Goal: Information Seeking & Learning: Check status

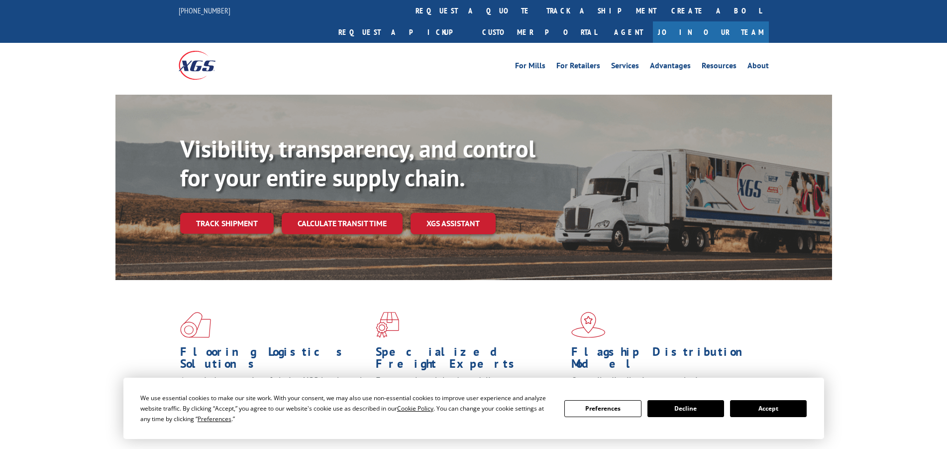
click at [539, 7] on link "track a shipment" at bounding box center [601, 10] width 125 height 21
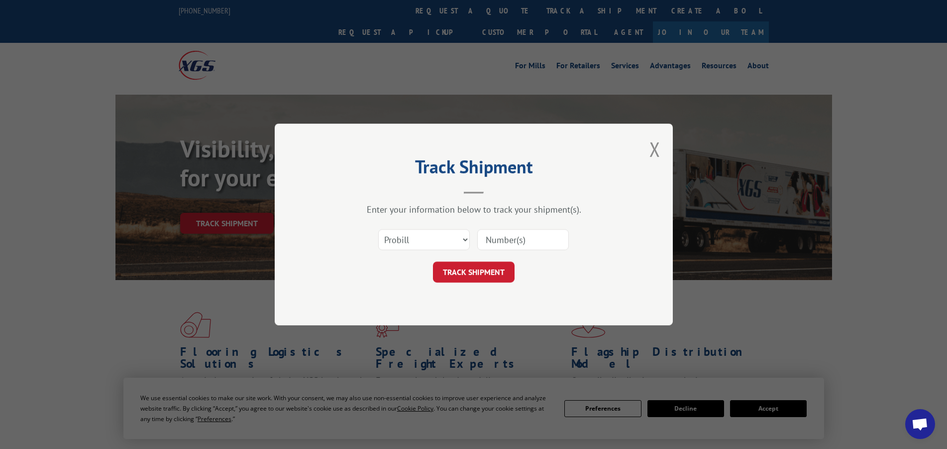
click at [488, 239] on input at bounding box center [523, 239] width 92 height 21
type input "17667768"
click at [491, 270] on button "TRACK SHIPMENT" at bounding box center [474, 271] width 82 height 21
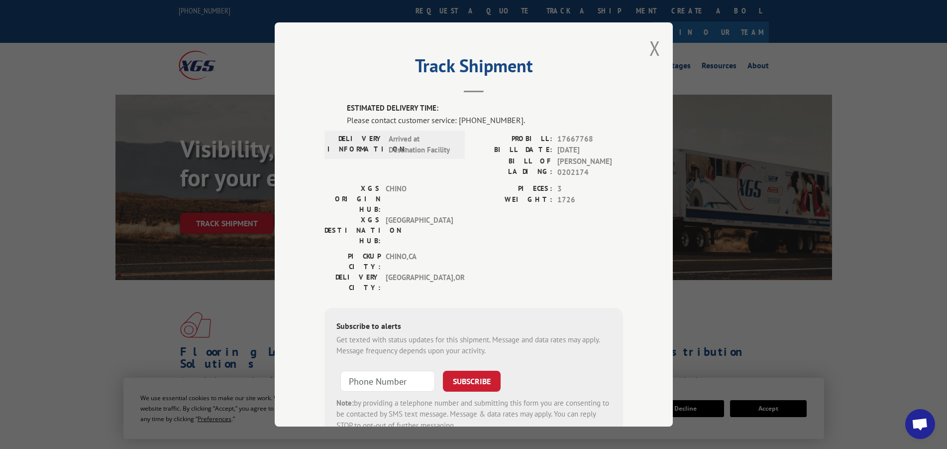
drag, startPoint x: 652, startPoint y: 48, endPoint x: 652, endPoint y: 56, distance: 8.0
click at [652, 47] on button "Close modal" at bounding box center [655, 48] width 11 height 26
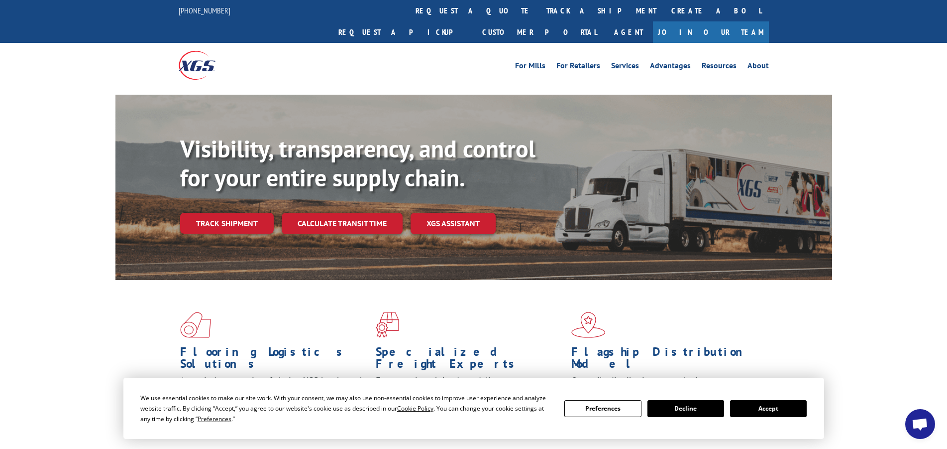
drag, startPoint x: 446, startPoint y: 1, endPoint x: 451, endPoint y: 10, distance: 10.0
click at [539, 1] on link "track a shipment" at bounding box center [601, 10] width 125 height 21
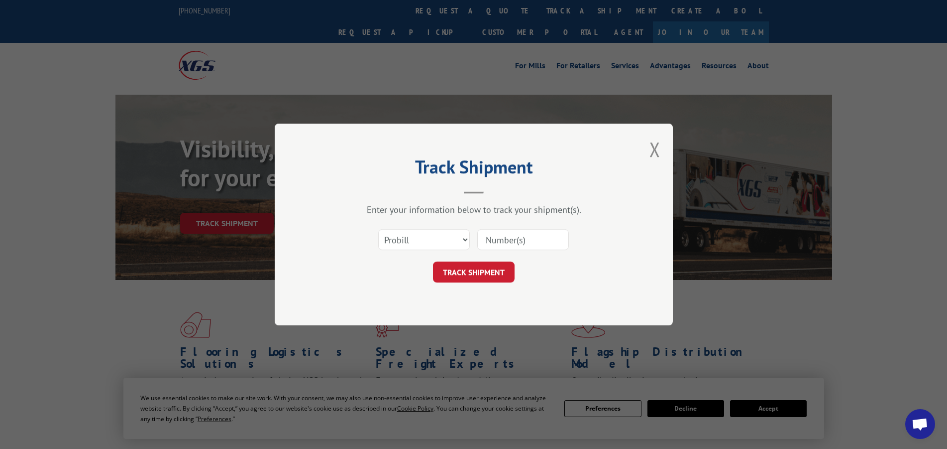
click at [517, 234] on input at bounding box center [523, 239] width 92 height 21
type input "17668803"
click at [461, 278] on button "TRACK SHIPMENT" at bounding box center [474, 271] width 82 height 21
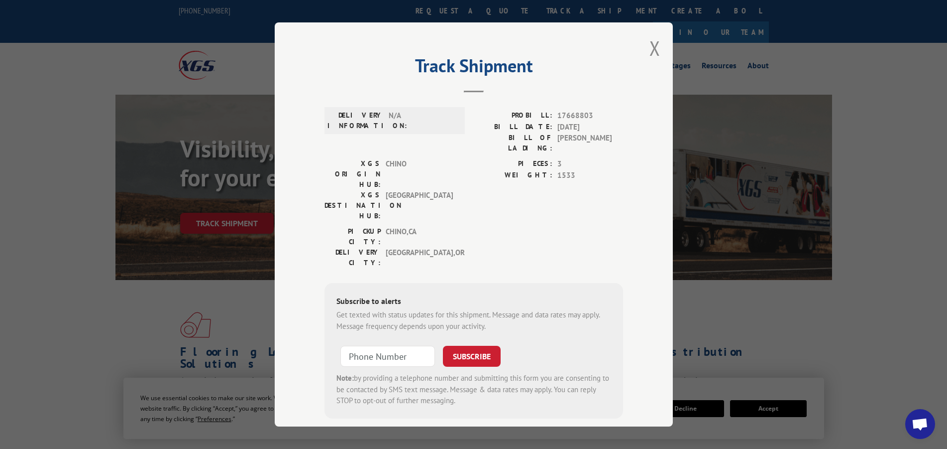
click at [650, 43] on button "Close modal" at bounding box center [655, 48] width 11 height 26
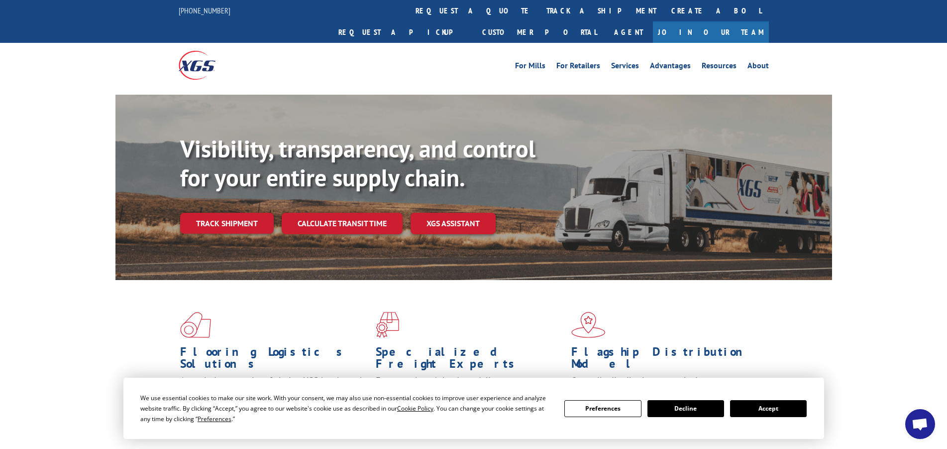
click at [539, 12] on link "track a shipment" at bounding box center [601, 10] width 125 height 21
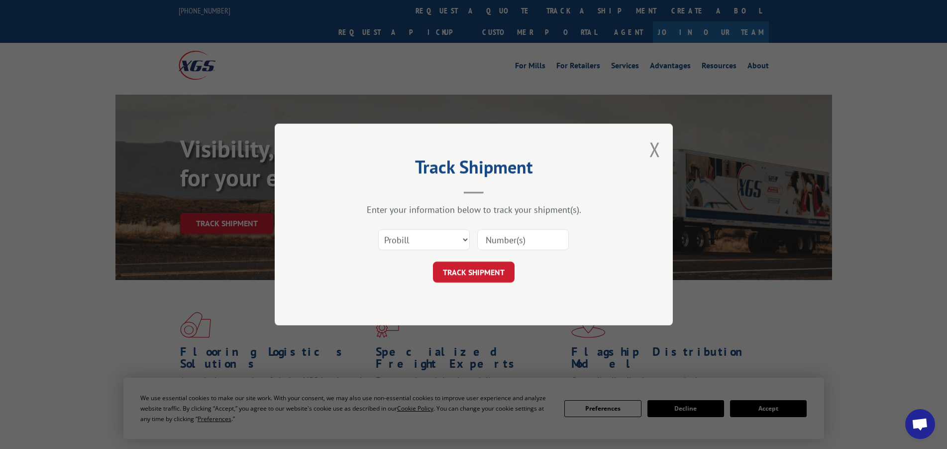
click at [493, 242] on input at bounding box center [523, 239] width 92 height 21
type input "17688487"
click at [457, 272] on button "TRACK SHIPMENT" at bounding box center [474, 271] width 82 height 21
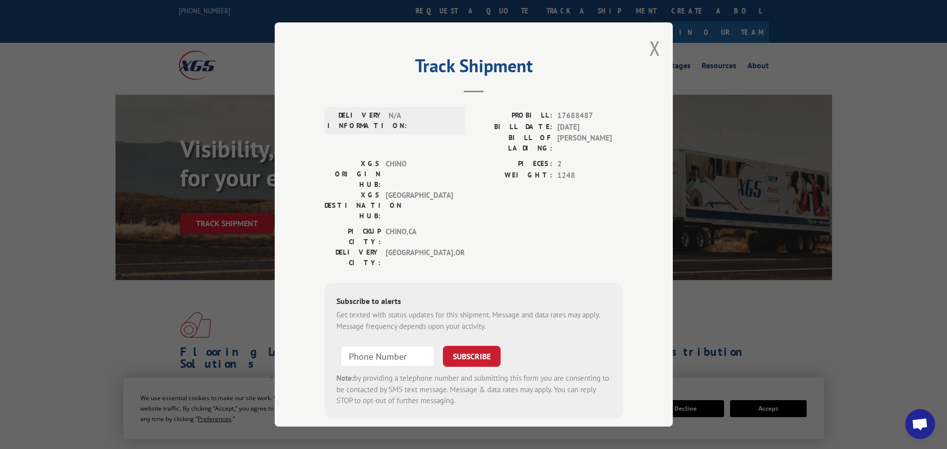
click at [650, 49] on button "Close modal" at bounding box center [655, 48] width 11 height 26
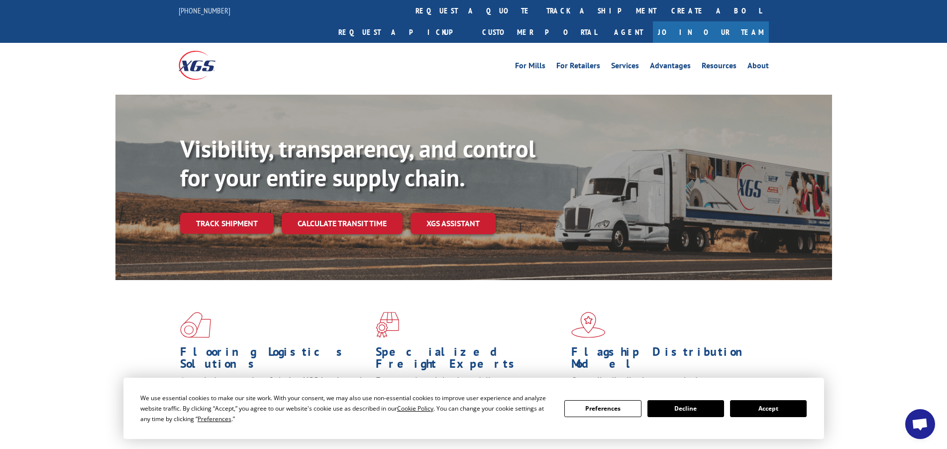
click at [539, 9] on link "track a shipment" at bounding box center [601, 10] width 125 height 21
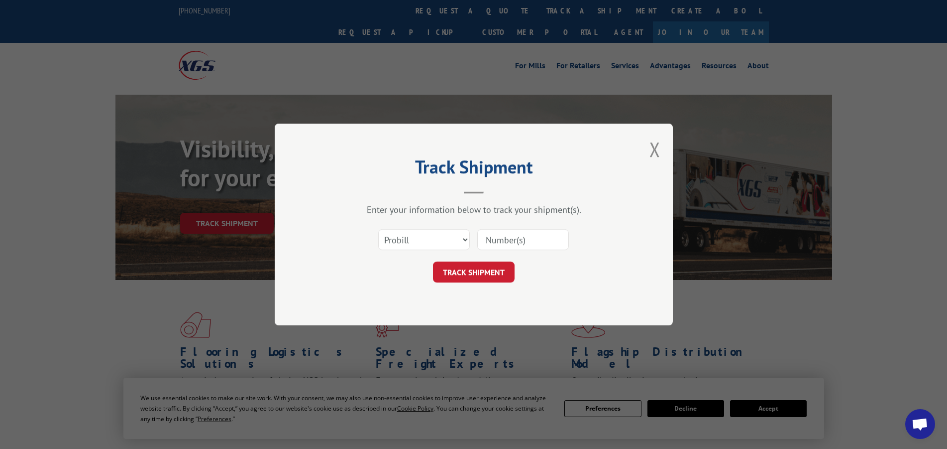
click at [507, 237] on input at bounding box center [523, 239] width 92 height 21
click at [658, 147] on button "Close modal" at bounding box center [655, 149] width 11 height 26
